Goal: Task Accomplishment & Management: Manage account settings

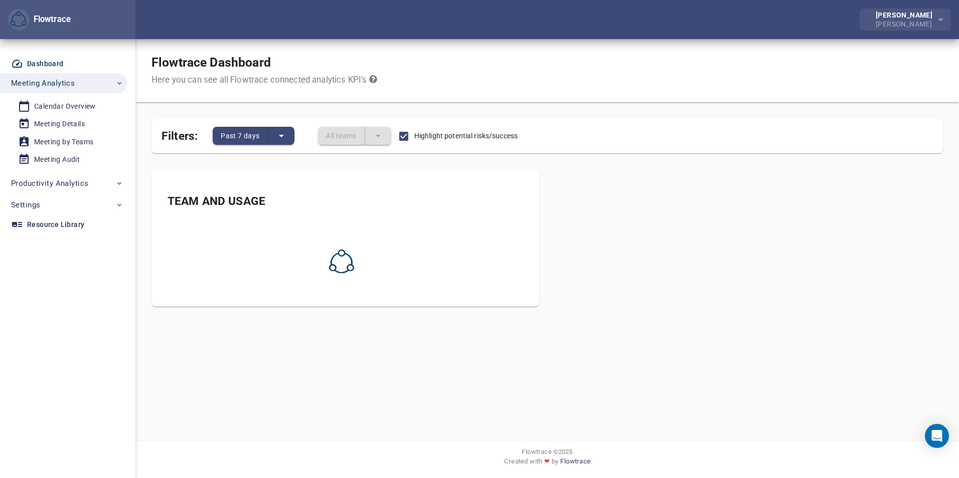
click at [937, 22] on span "button" at bounding box center [939, 20] width 7 height 13
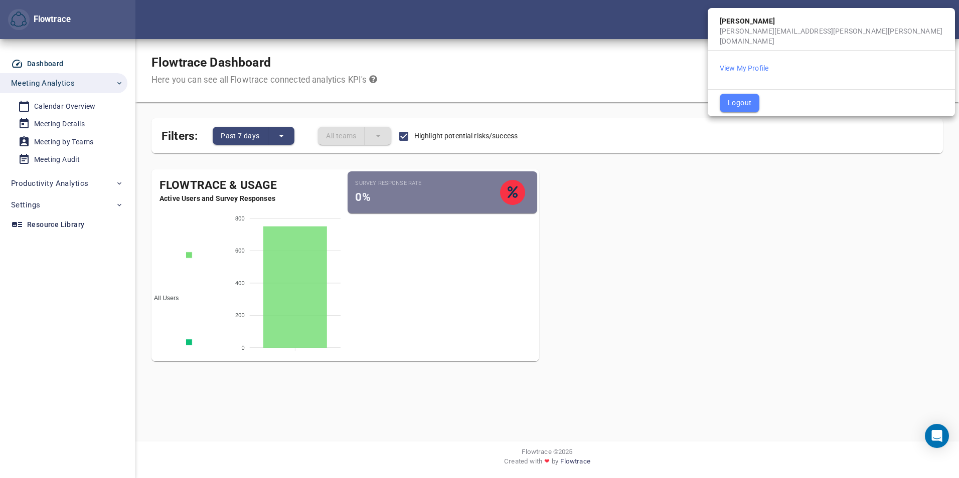
click at [101, 110] on div at bounding box center [479, 239] width 959 height 478
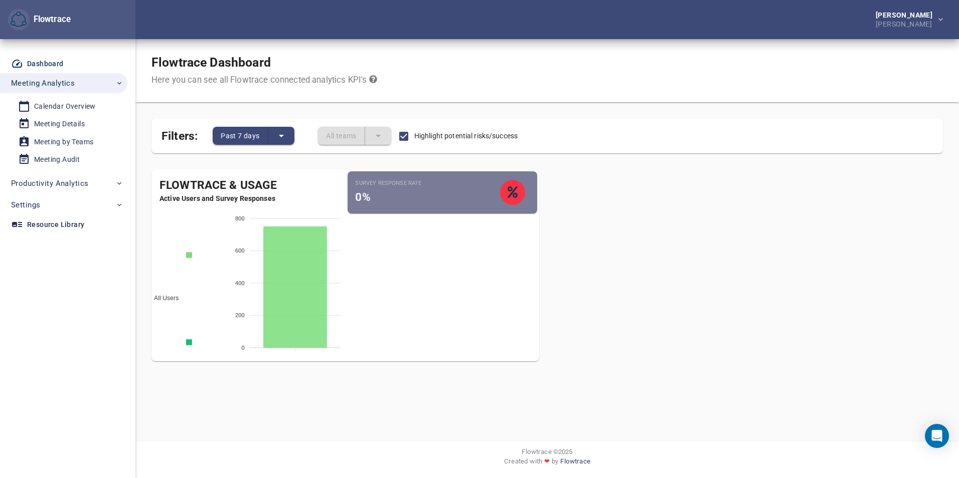
click at [87, 101] on body "Flowtrace [PERSON_NAME] [PERSON_NAME] Flowtrace Dashboard Meeting Analytics Cal…" at bounding box center [479, 239] width 959 height 478
click at [87, 101] on div "Calendar Overview" at bounding box center [65, 106] width 62 height 13
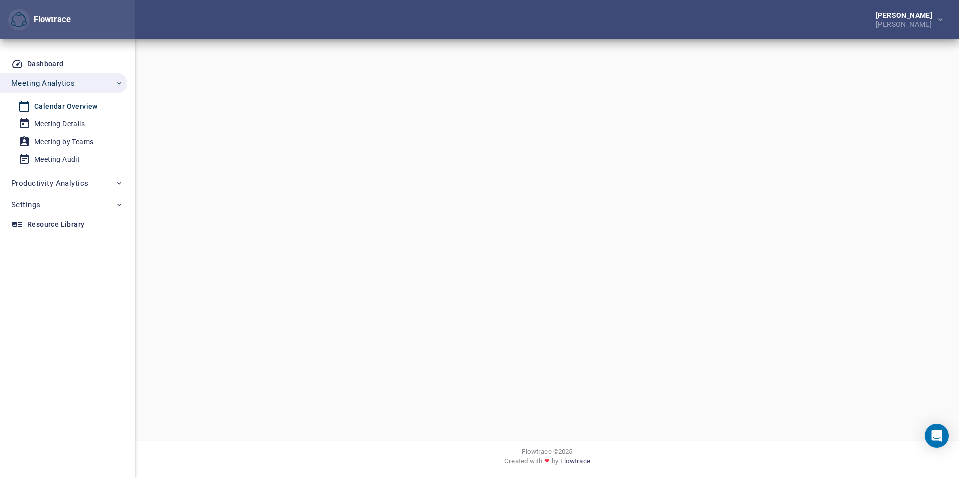
click at [84, 104] on div "Calendar Overview" at bounding box center [66, 106] width 64 height 13
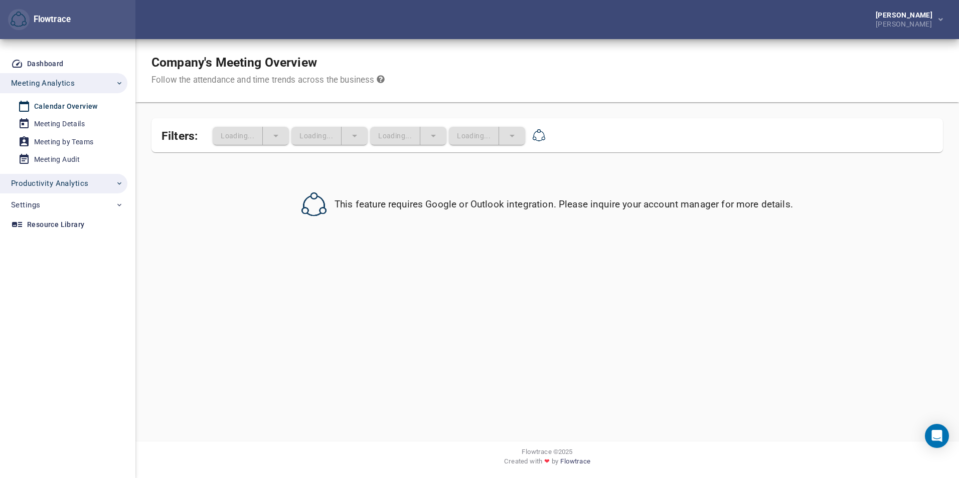
click at [118, 187] on icon "button" at bounding box center [119, 183] width 8 height 8
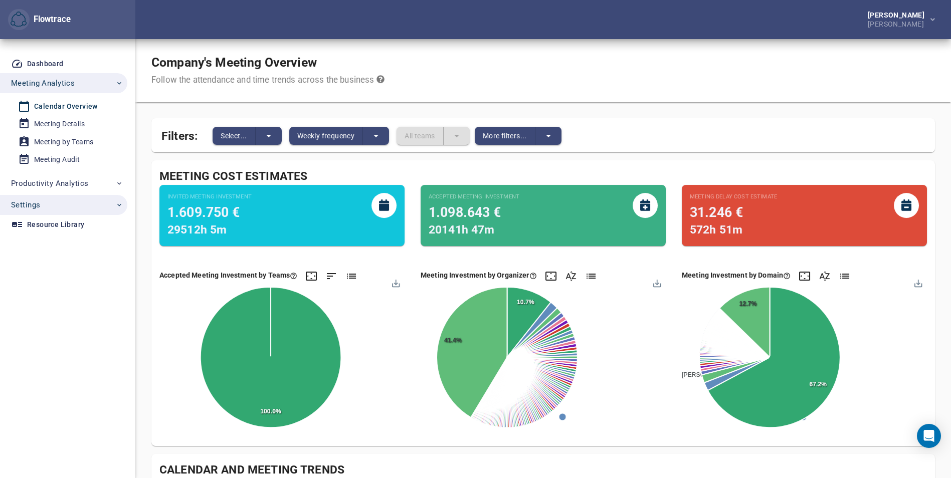
click at [122, 203] on icon "button" at bounding box center [119, 205] width 8 height 8
click at [87, 225] on div "User Management" at bounding box center [64, 228] width 60 height 13
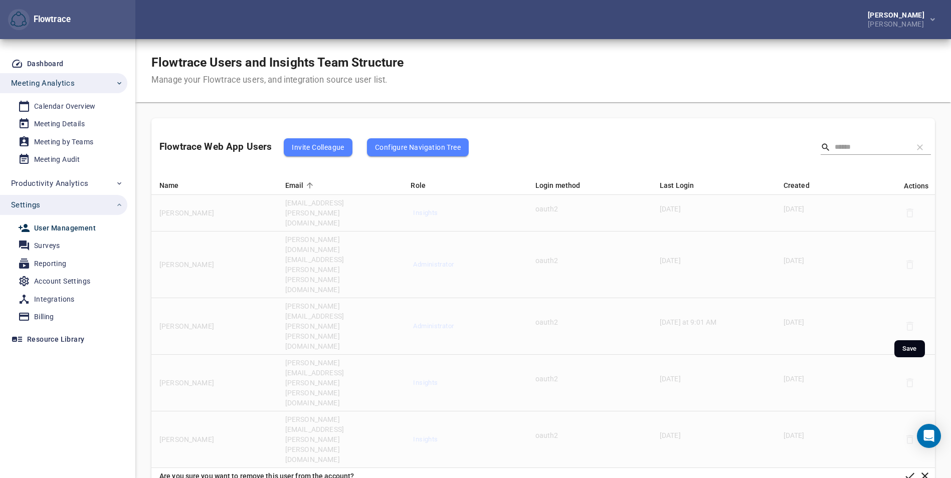
click at [907, 470] on icon "button" at bounding box center [910, 476] width 12 height 12
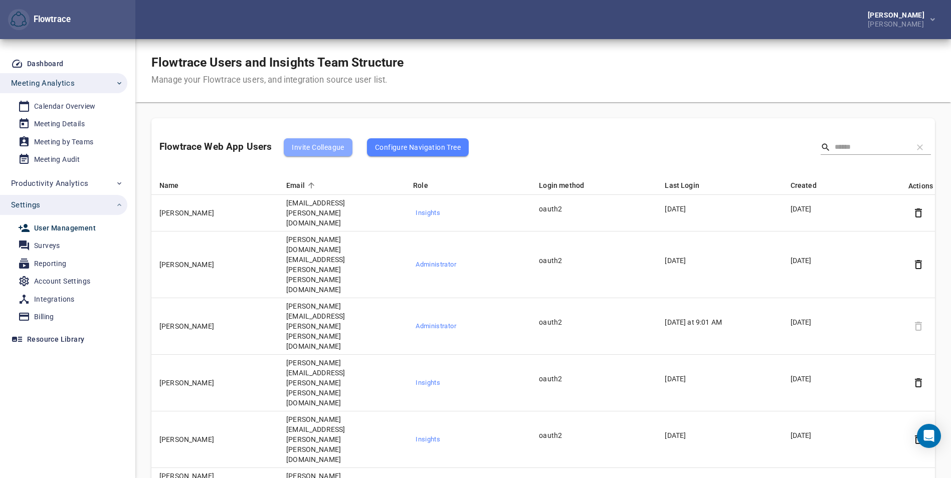
click at [317, 150] on span "Invite Colleague" at bounding box center [318, 147] width 52 height 12
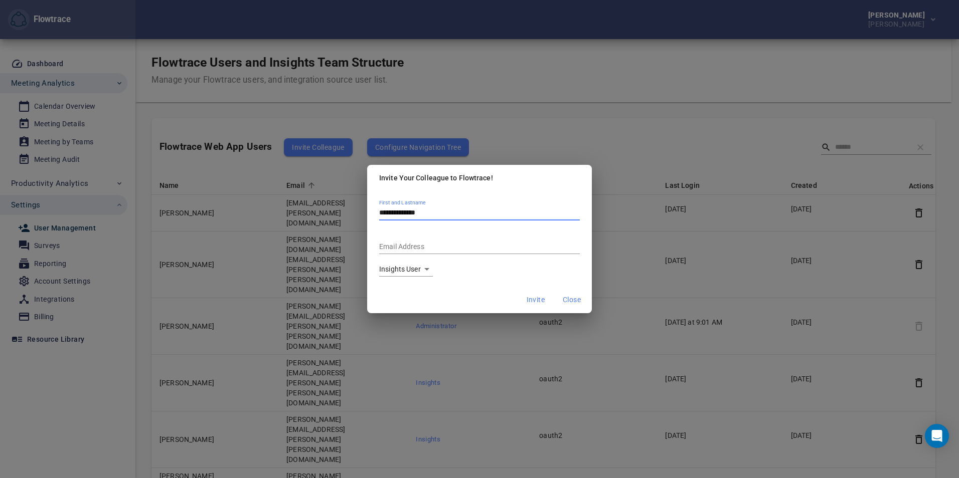
type input "**********"
click at [399, 239] on div "Email Address" at bounding box center [479, 244] width 201 height 22
click at [408, 269] on body "Flowtrace [PERSON_NAME] [PERSON_NAME] Flowtrace Dashboard Meeting Analytics Cal…" at bounding box center [479, 239] width 959 height 478
click at [406, 271] on li "Insights User" at bounding box center [423, 269] width 88 height 17
click at [432, 250] on input "Email Address" at bounding box center [479, 248] width 201 height 14
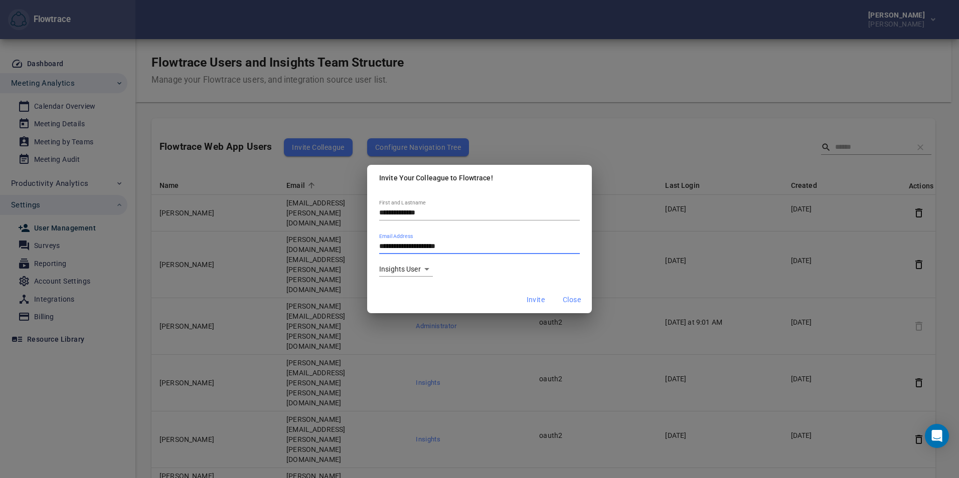
type input "**********"
click at [533, 297] on span "Invite" at bounding box center [535, 300] width 18 height 13
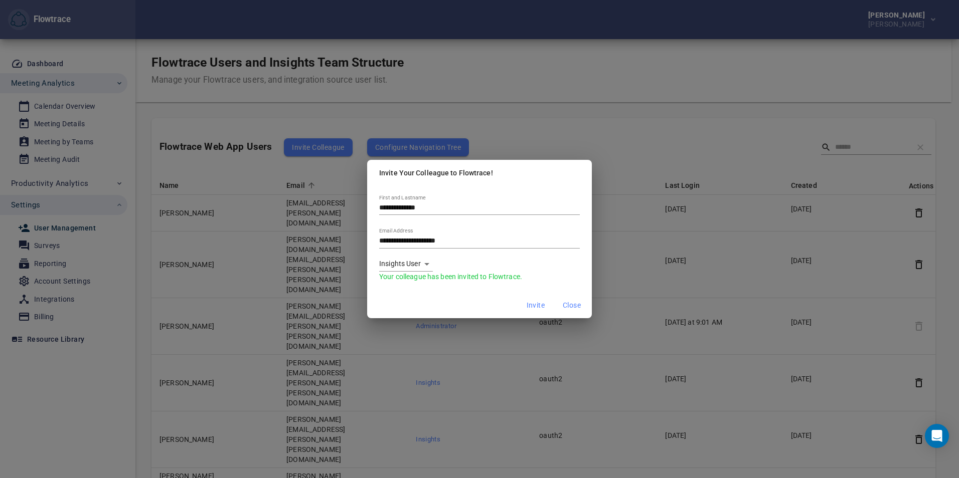
click at [568, 306] on span "Close" at bounding box center [572, 305] width 18 height 13
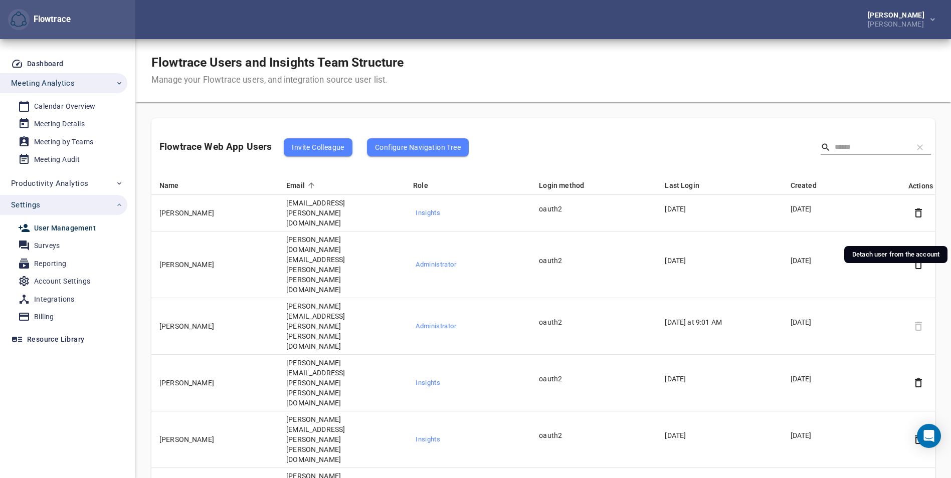
click at [915, 259] on icon "button" at bounding box center [919, 265] width 12 height 12
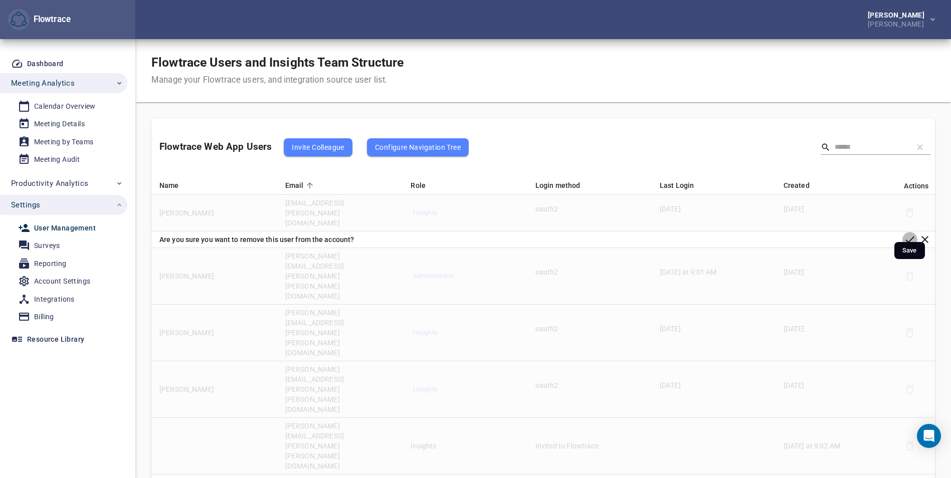
click at [908, 237] on icon "button" at bounding box center [910, 240] width 9 height 7
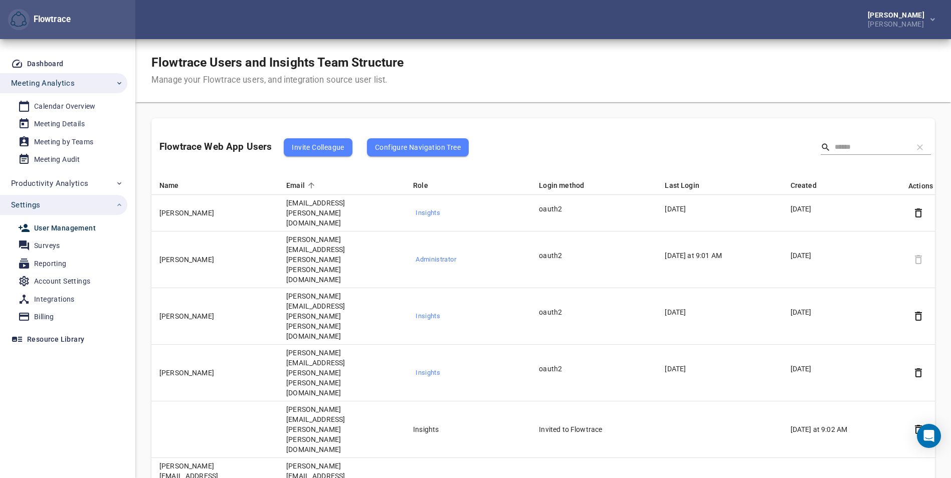
click at [41, 15] on div "Flowtrace" at bounding box center [50, 20] width 41 height 12
click at [17, 21] on img "button" at bounding box center [19, 20] width 16 height 16
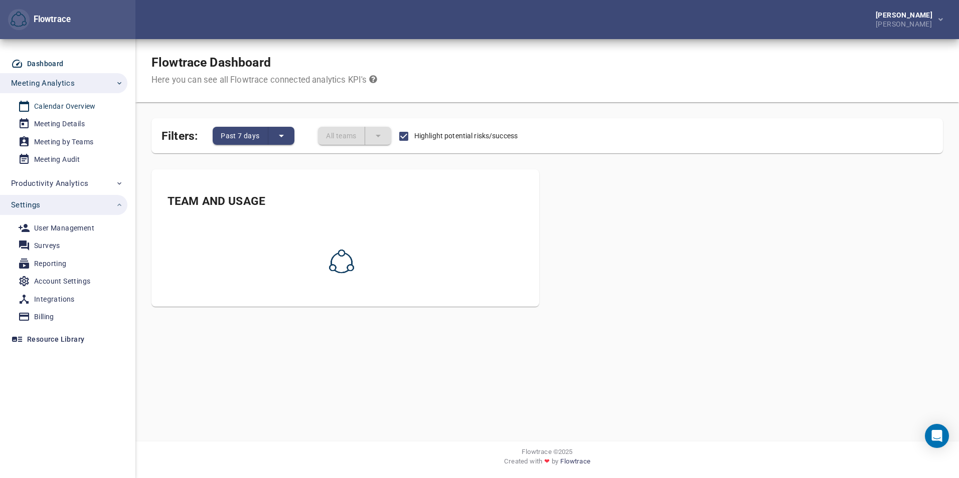
click at [58, 102] on div "Calendar Overview" at bounding box center [65, 106] width 62 height 13
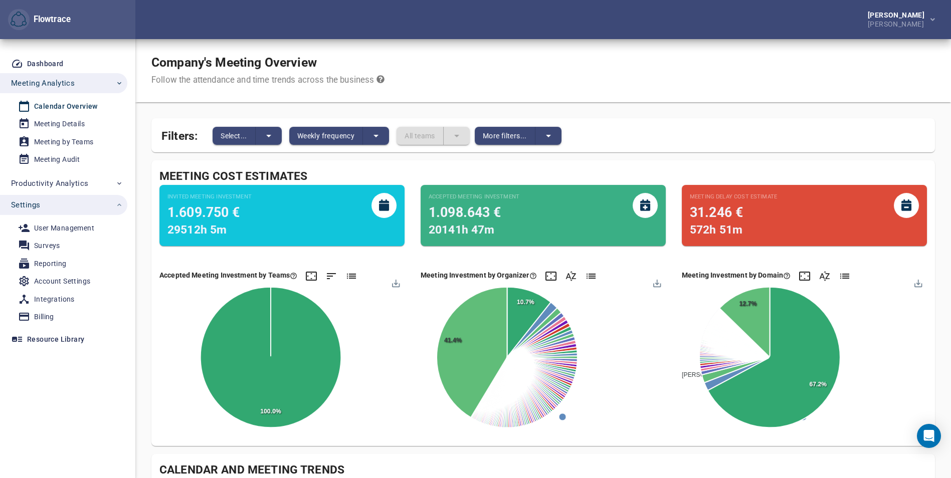
click at [247, 14] on div "[PERSON_NAME] [PERSON_NAME]" at bounding box center [543, 19] width 816 height 39
